Goal: Transaction & Acquisition: Purchase product/service

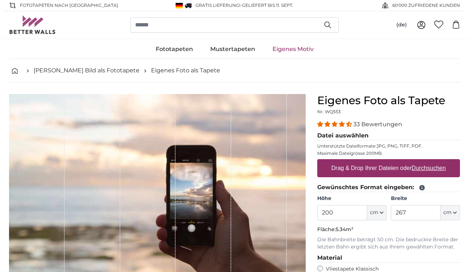
click at [380, 211] on icon "button" at bounding box center [382, 213] width 4 height 4
click at [340, 210] on input "200" at bounding box center [342, 212] width 50 height 15
type input "240"
click at [454, 211] on icon "button" at bounding box center [455, 213] width 4 height 4
click at [403, 213] on input "267" at bounding box center [416, 212] width 50 height 15
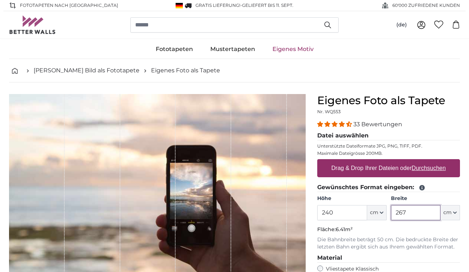
click at [407, 213] on input "267" at bounding box center [416, 212] width 50 height 15
type input "2"
type input "450"
click at [456, 230] on p "Fläche: 10.80m²" at bounding box center [388, 229] width 143 height 7
click at [392, 170] on label "Drag & Drop Ihrer Dateien oder Durchsuchen" at bounding box center [389, 168] width 120 height 14
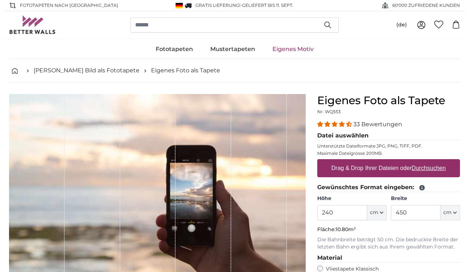
click at [392, 161] on input "Drag & Drop Ihrer Dateien oder Durchsuchen" at bounding box center [388, 160] width 143 height 2
type input "**********"
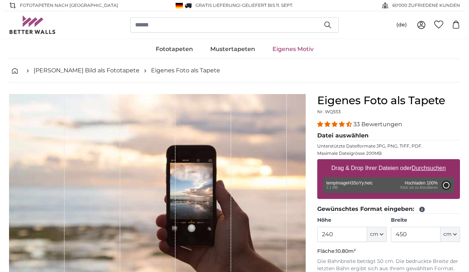
type input "200"
type input "350"
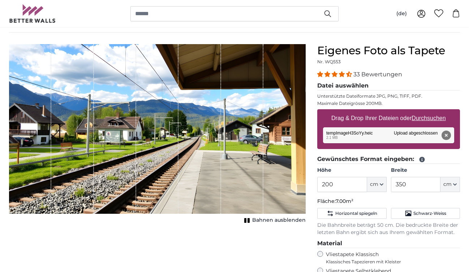
scroll to position [50, 0]
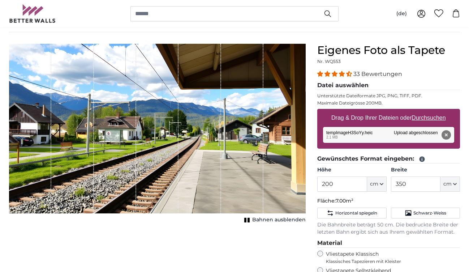
click at [172, 164] on div "1 of 1" at bounding box center [157, 129] width 42 height 170
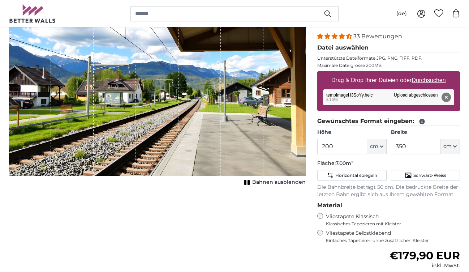
scroll to position [64, 0]
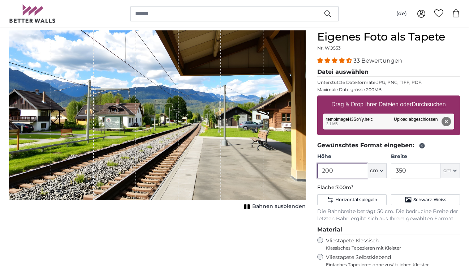
click at [333, 171] on input "200" at bounding box center [342, 170] width 50 height 15
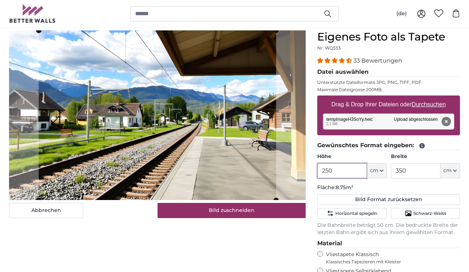
type input "250"
click at [422, 171] on input "350" at bounding box center [416, 170] width 50 height 15
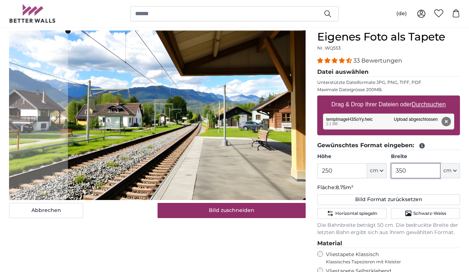
click at [296, 108] on cropper-handle at bounding box center [187, 116] width 238 height 170
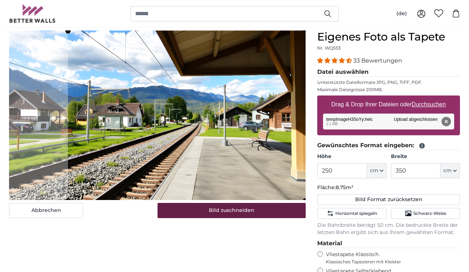
click at [236, 211] on button "Bild zuschneiden" at bounding box center [232, 210] width 149 height 15
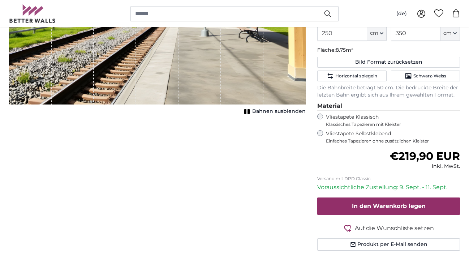
scroll to position [202, 0]
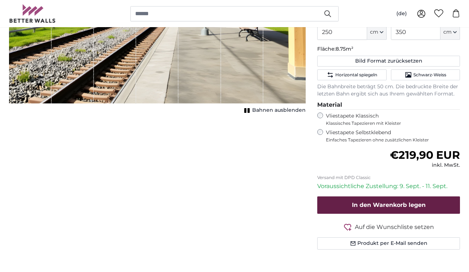
click at [388, 201] on span "In den Warenkorb legen" at bounding box center [389, 204] width 74 height 7
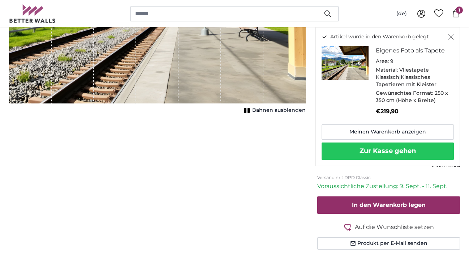
click at [371, 146] on button "Zur Kasse gehen" at bounding box center [388, 150] width 132 height 17
